Goal: Use online tool/utility: Utilize a website feature to perform a specific function

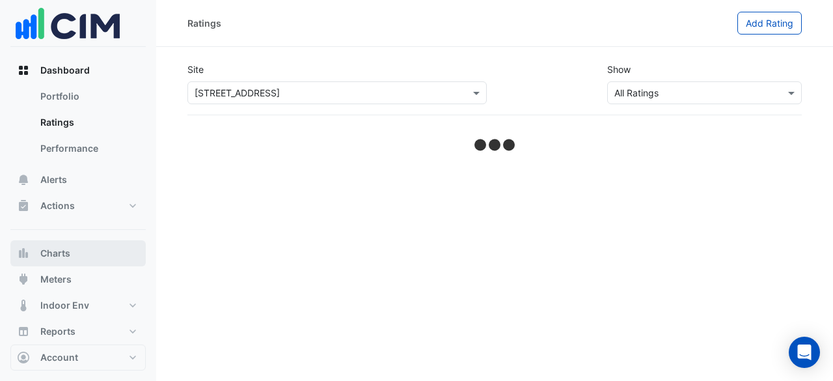
click at [79, 256] on button "Charts" at bounding box center [77, 253] width 135 height 26
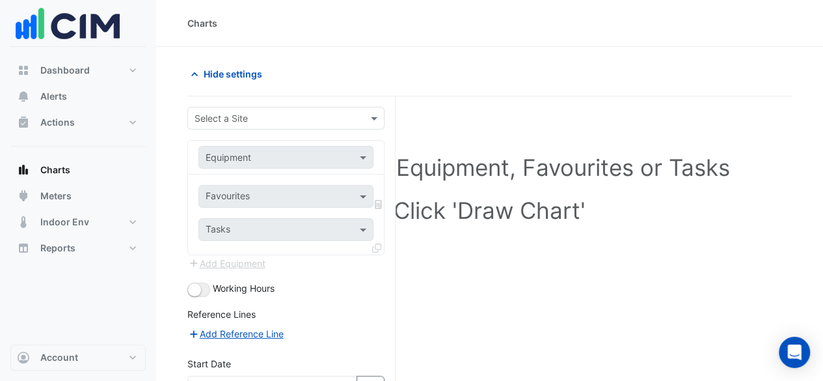
click at [341, 150] on div at bounding box center [286, 157] width 174 height 15
click at [342, 155] on div at bounding box center [286, 157] width 174 height 15
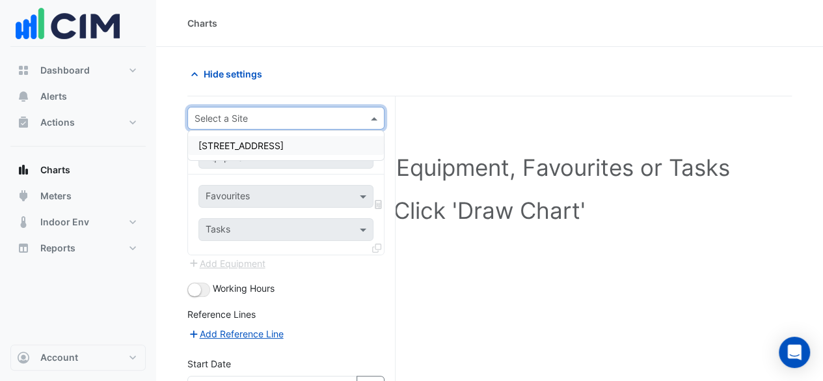
click at [333, 114] on input "text" at bounding box center [273, 119] width 157 height 14
click at [334, 140] on div "[STREET_ADDRESS]" at bounding box center [286, 145] width 196 height 19
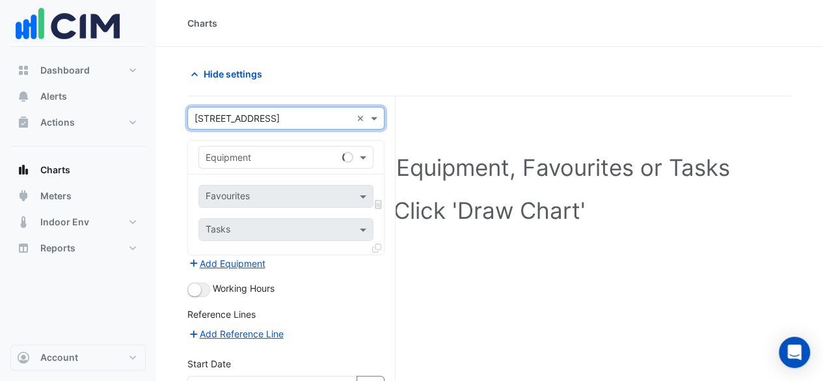
click at [332, 146] on div "Equipment" at bounding box center [285, 157] width 175 height 23
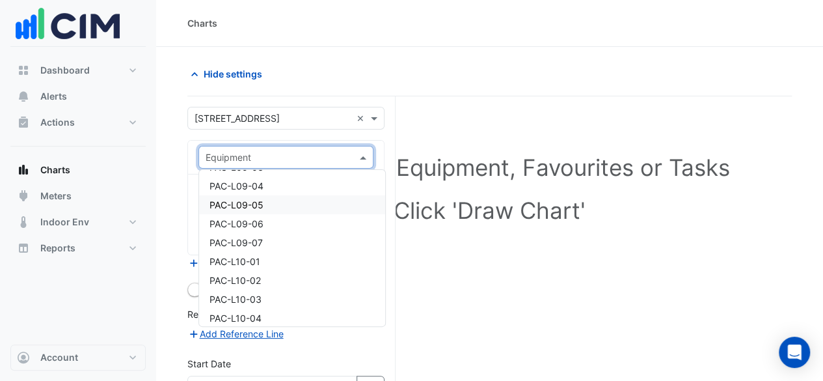
scroll to position [2472, 0]
click at [310, 231] on div "PAC-L10-01" at bounding box center [292, 240] width 186 height 19
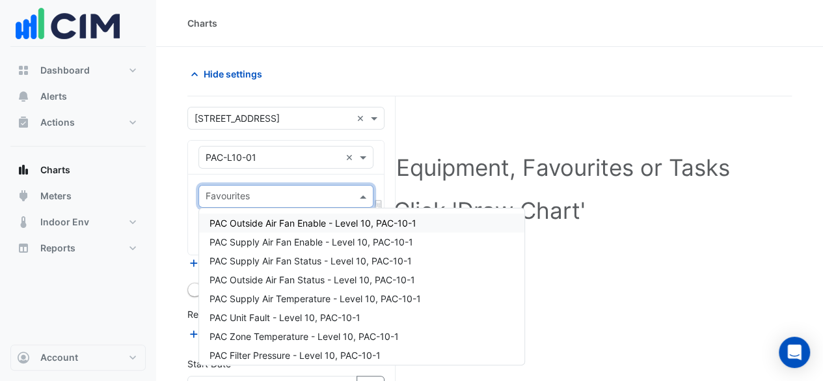
click at [342, 196] on input "text" at bounding box center [279, 198] width 146 height 14
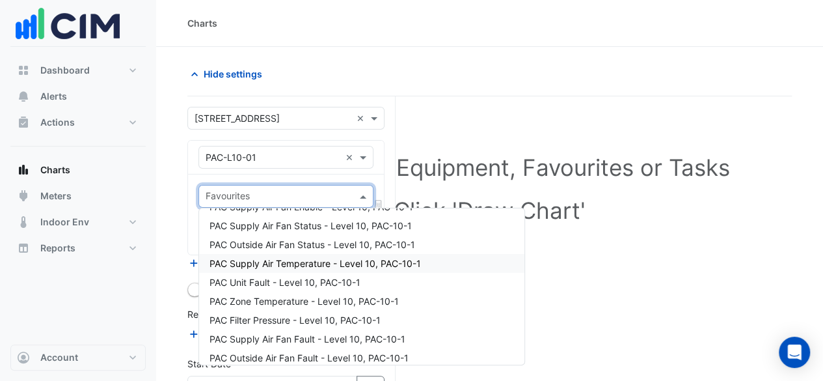
scroll to position [62, 0]
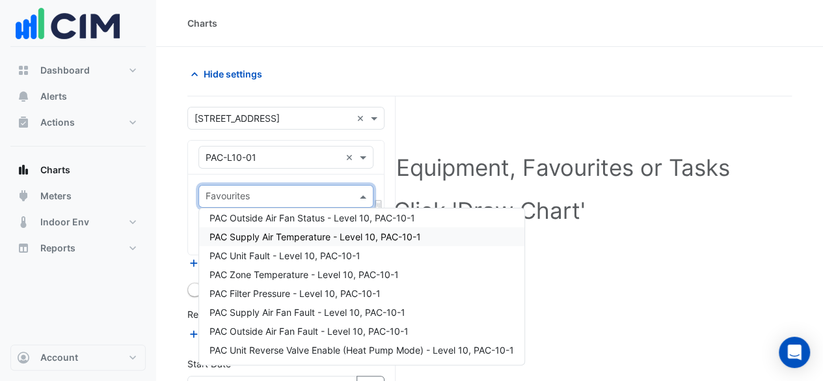
click at [342, 228] on div "PAC Supply Air Temperature - Level 10, PAC-10-1" at bounding box center [361, 236] width 325 height 19
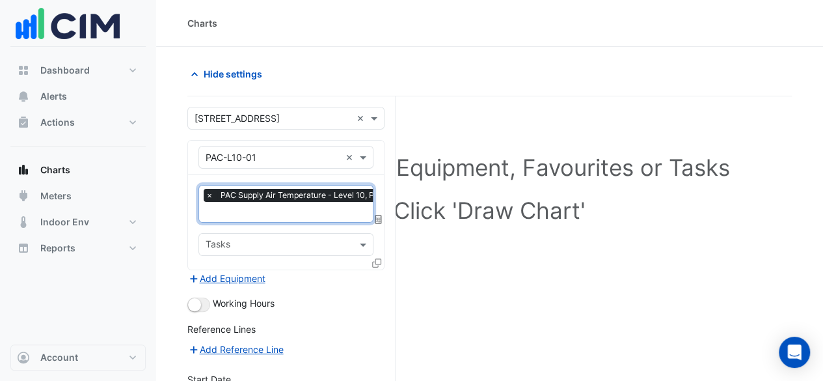
click at [316, 209] on input "text" at bounding box center [309, 213] width 206 height 14
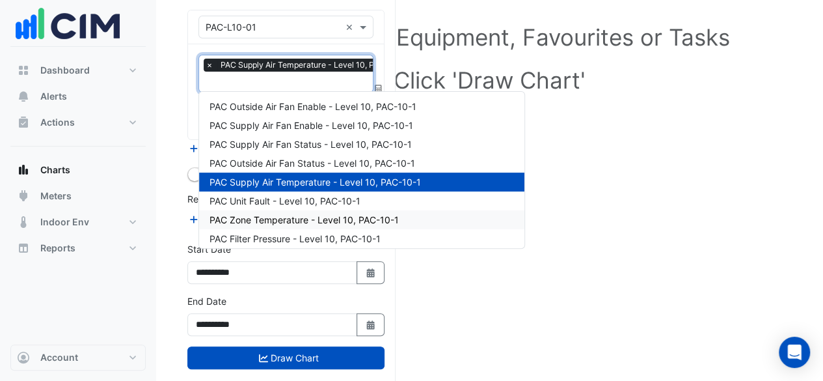
scroll to position [0, 0]
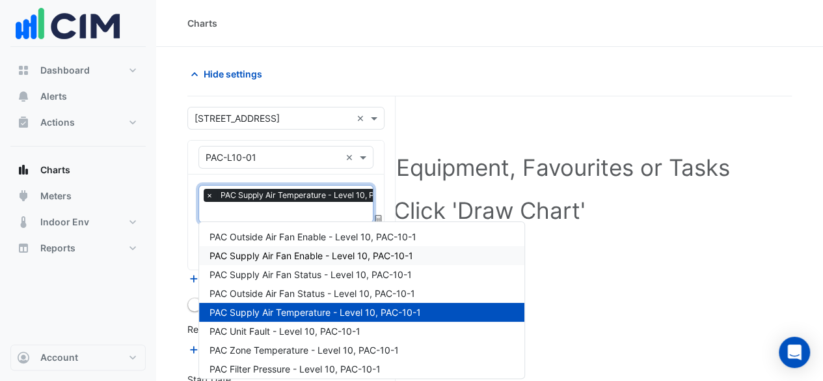
click at [338, 255] on span "PAC Supply Air Fan Enable - Level 10, PAC-10-1" at bounding box center [311, 255] width 204 height 11
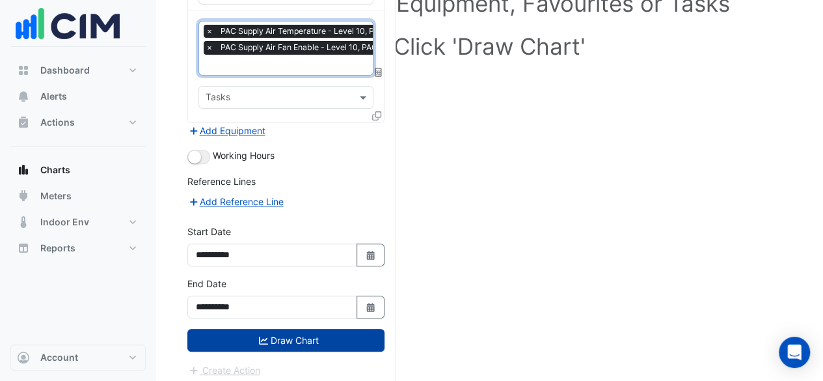
click at [312, 342] on button "Draw Chart" at bounding box center [285, 340] width 197 height 23
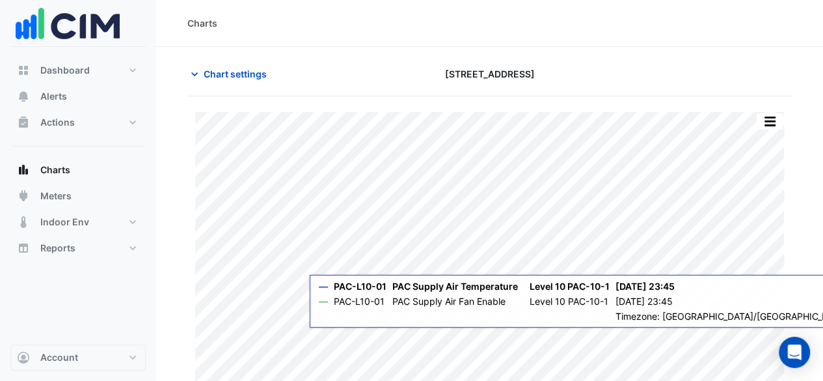
scroll to position [46, 0]
